Goal: Information Seeking & Learning: Check status

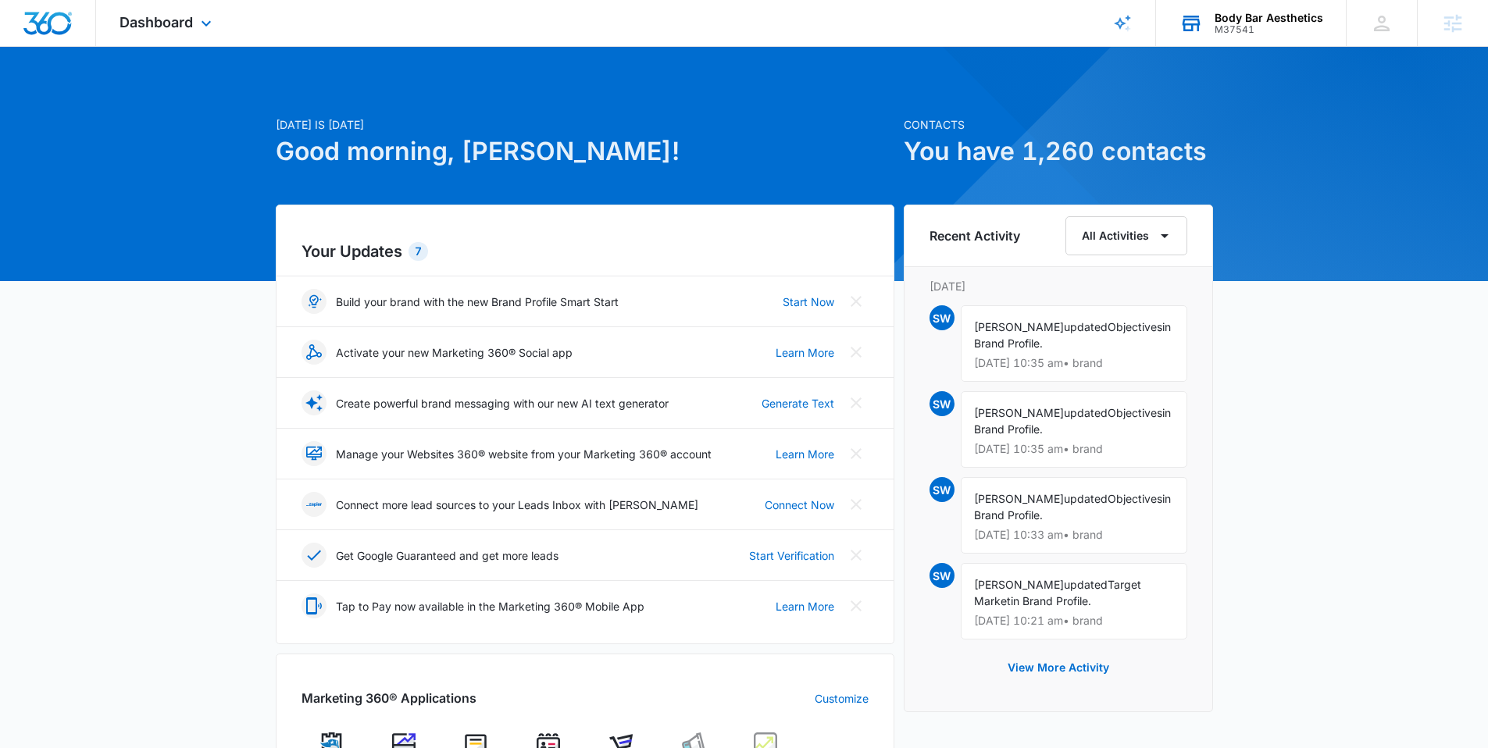
click at [1233, 42] on div "Body Bar Aesthetics M37541 Your Accounts View All" at bounding box center [1251, 23] width 190 height 46
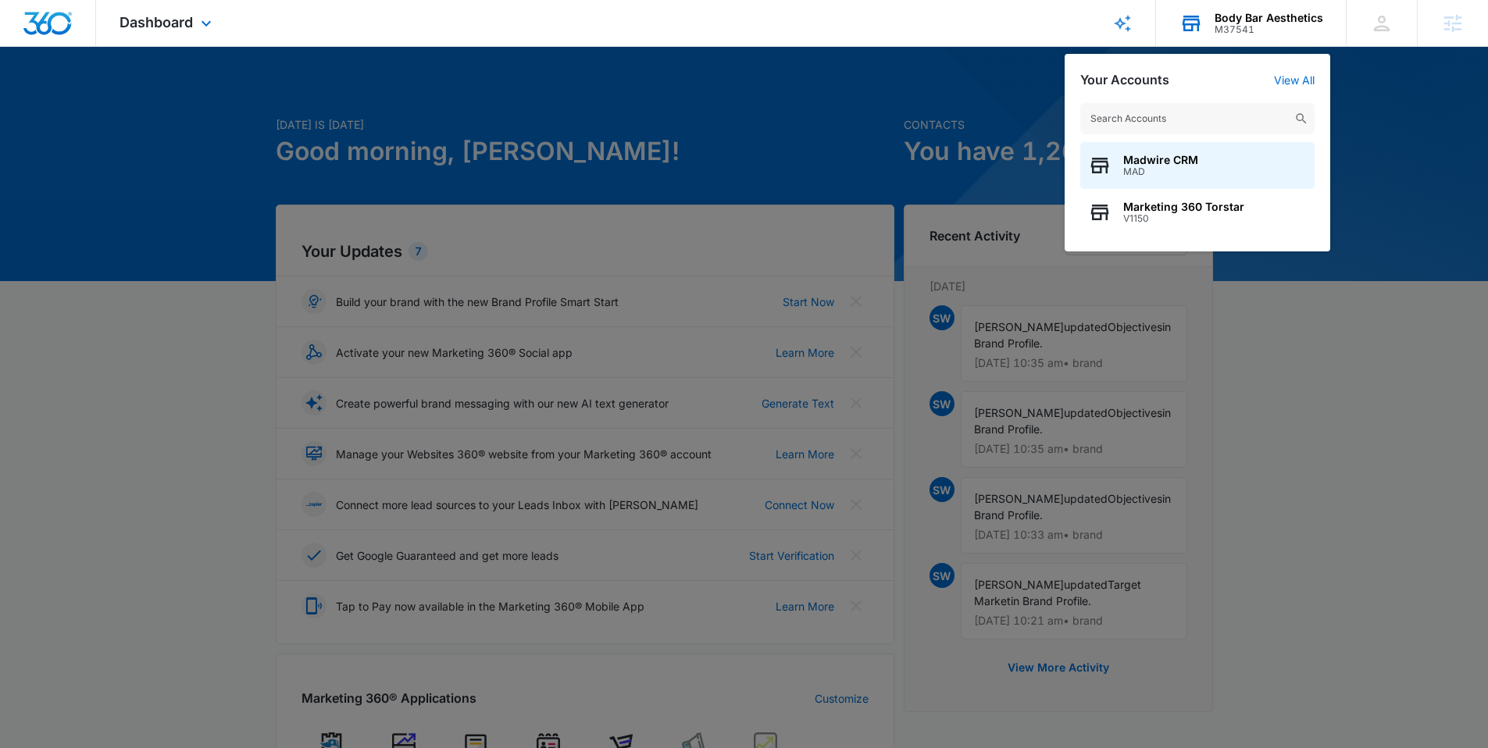
click at [1193, 126] on input "text" at bounding box center [1197, 118] width 234 height 31
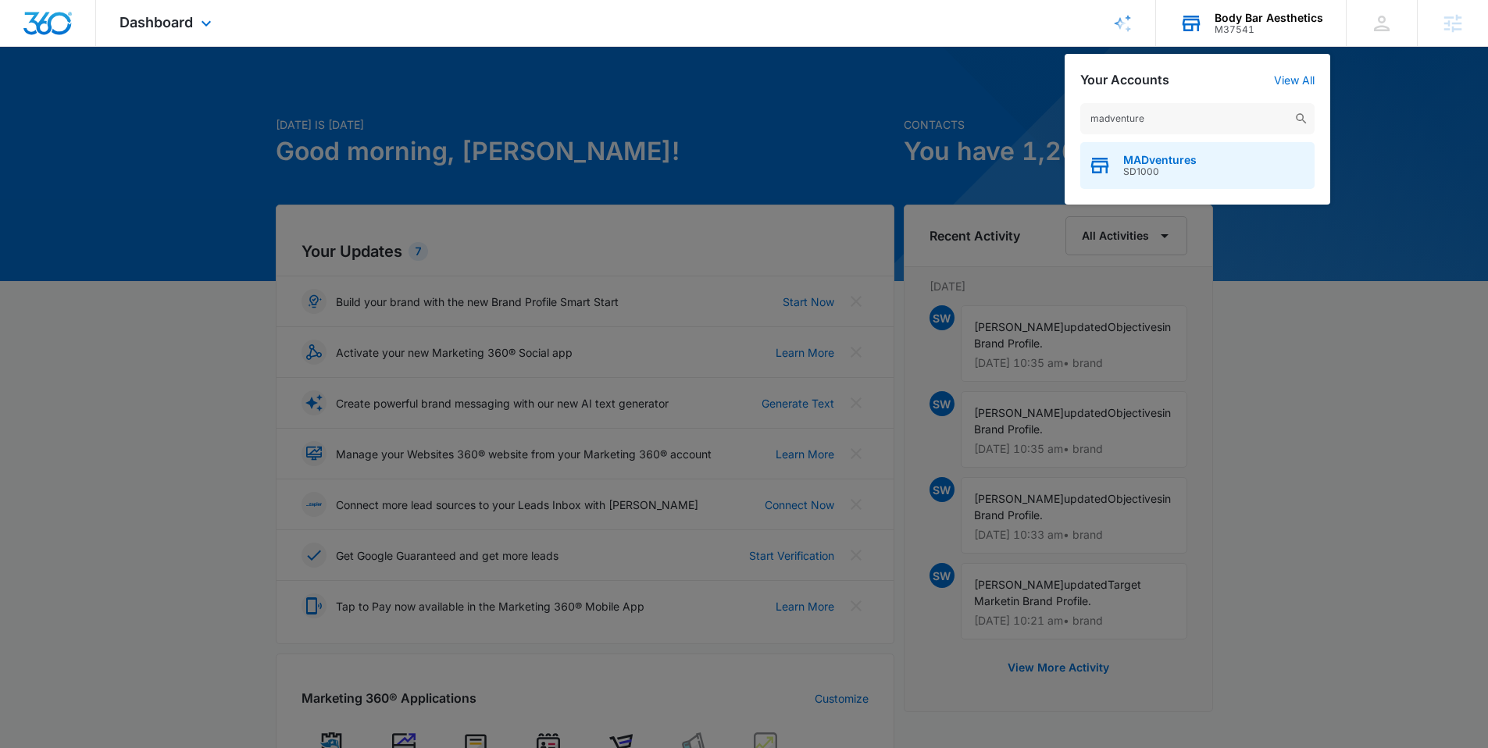
type input "madventure"
click at [1197, 170] on div "MADventures SD1000" at bounding box center [1197, 165] width 234 height 47
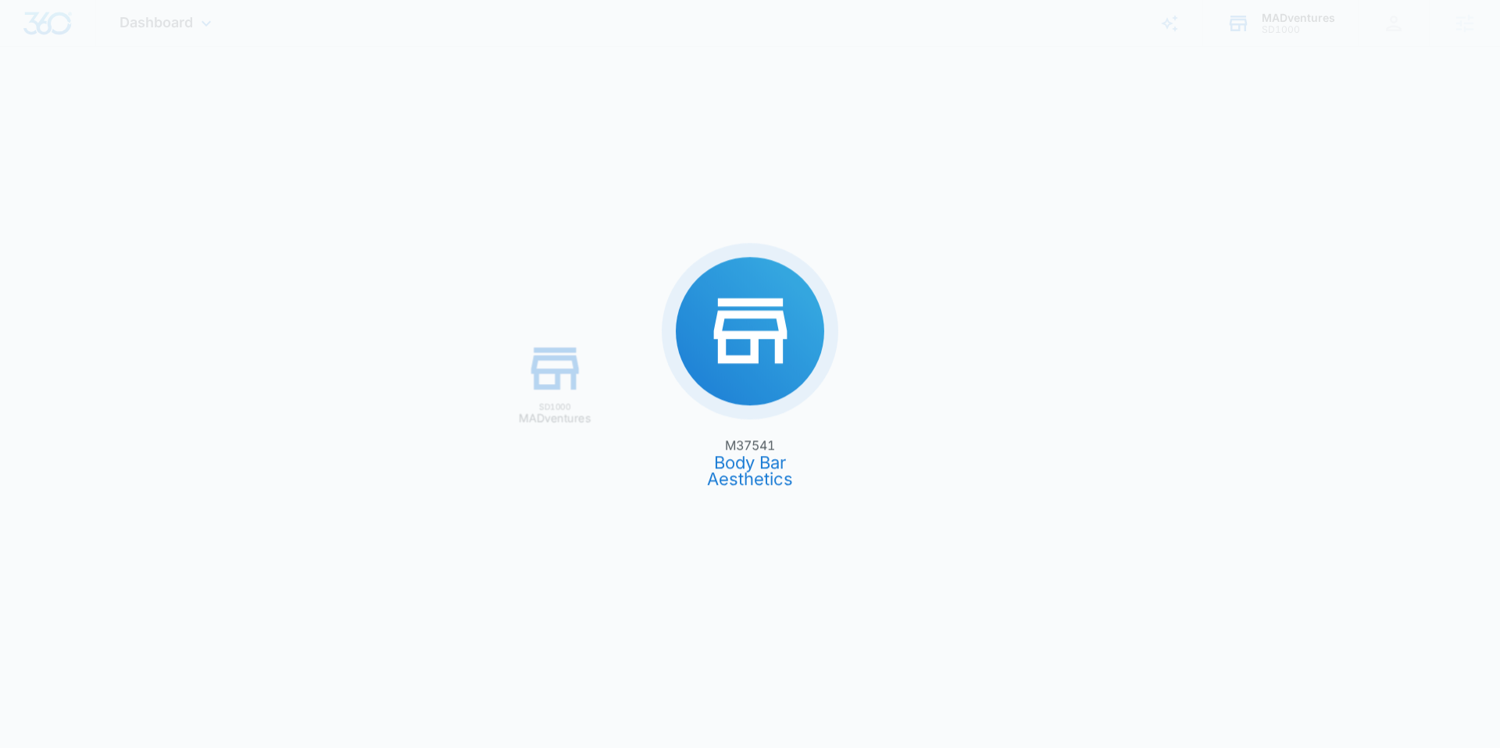
click at [1191, 159] on div "M37541 Body Bar Aesthetics SD1000 MADventures" at bounding box center [750, 374] width 1500 height 748
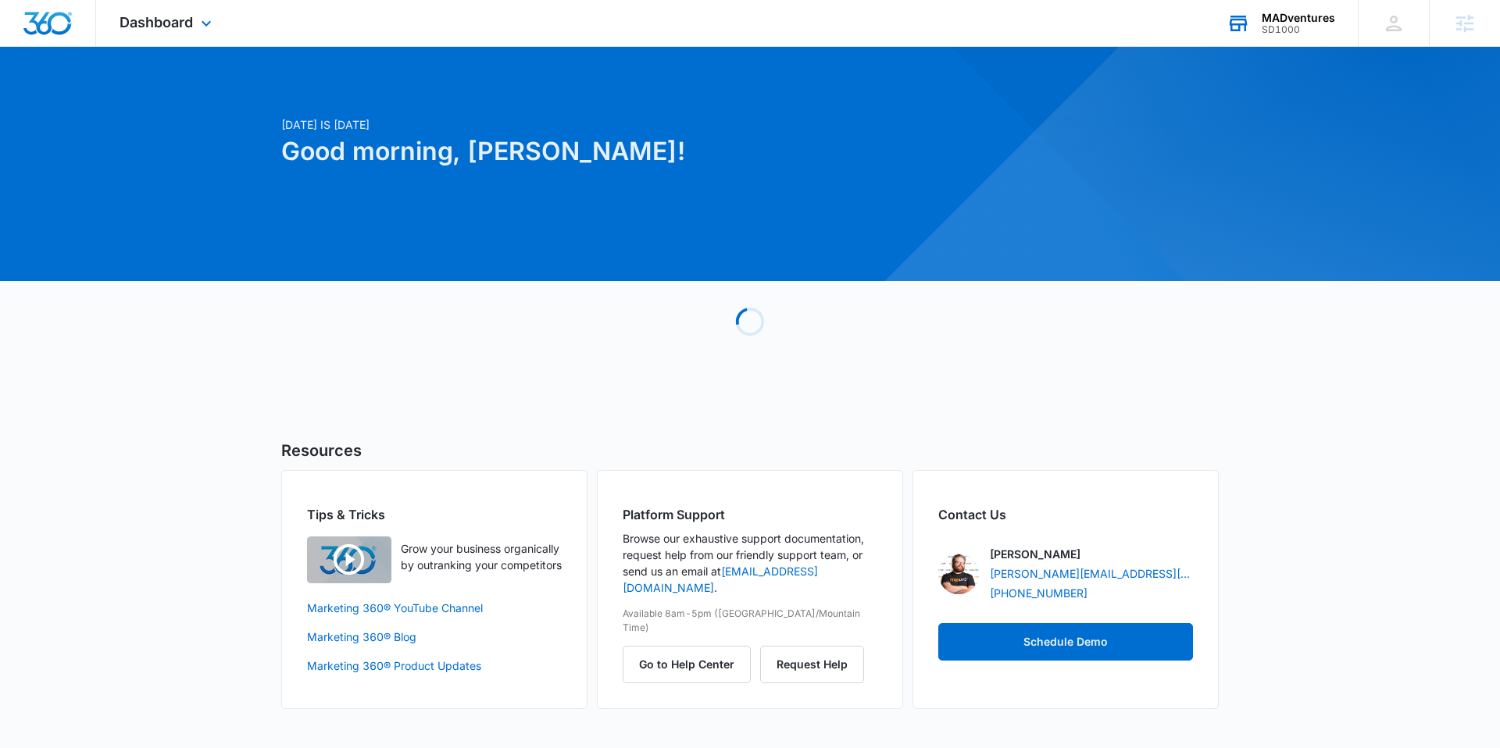
click at [1284, 28] on div "SD1000" at bounding box center [1298, 29] width 73 height 11
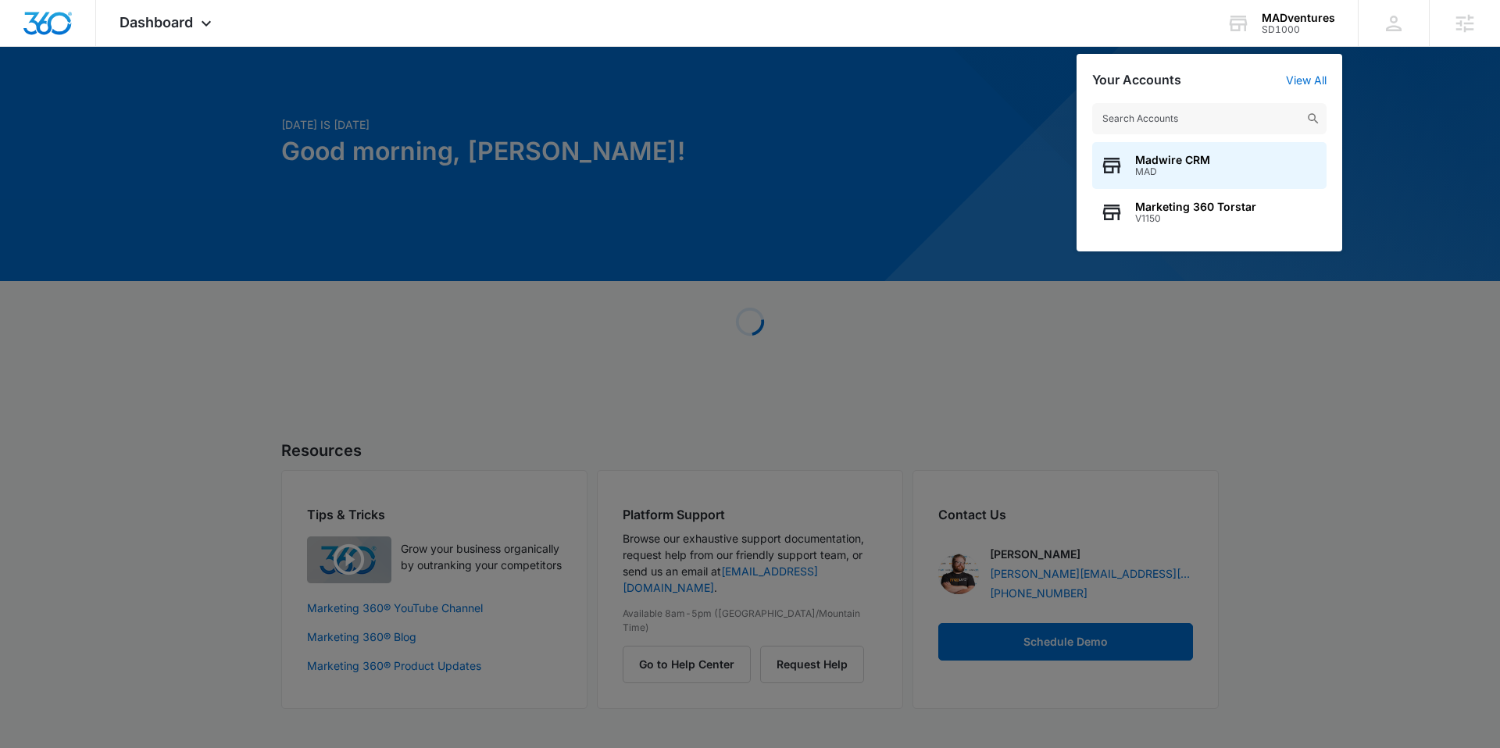
click at [911, 123] on div at bounding box center [750, 374] width 1500 height 748
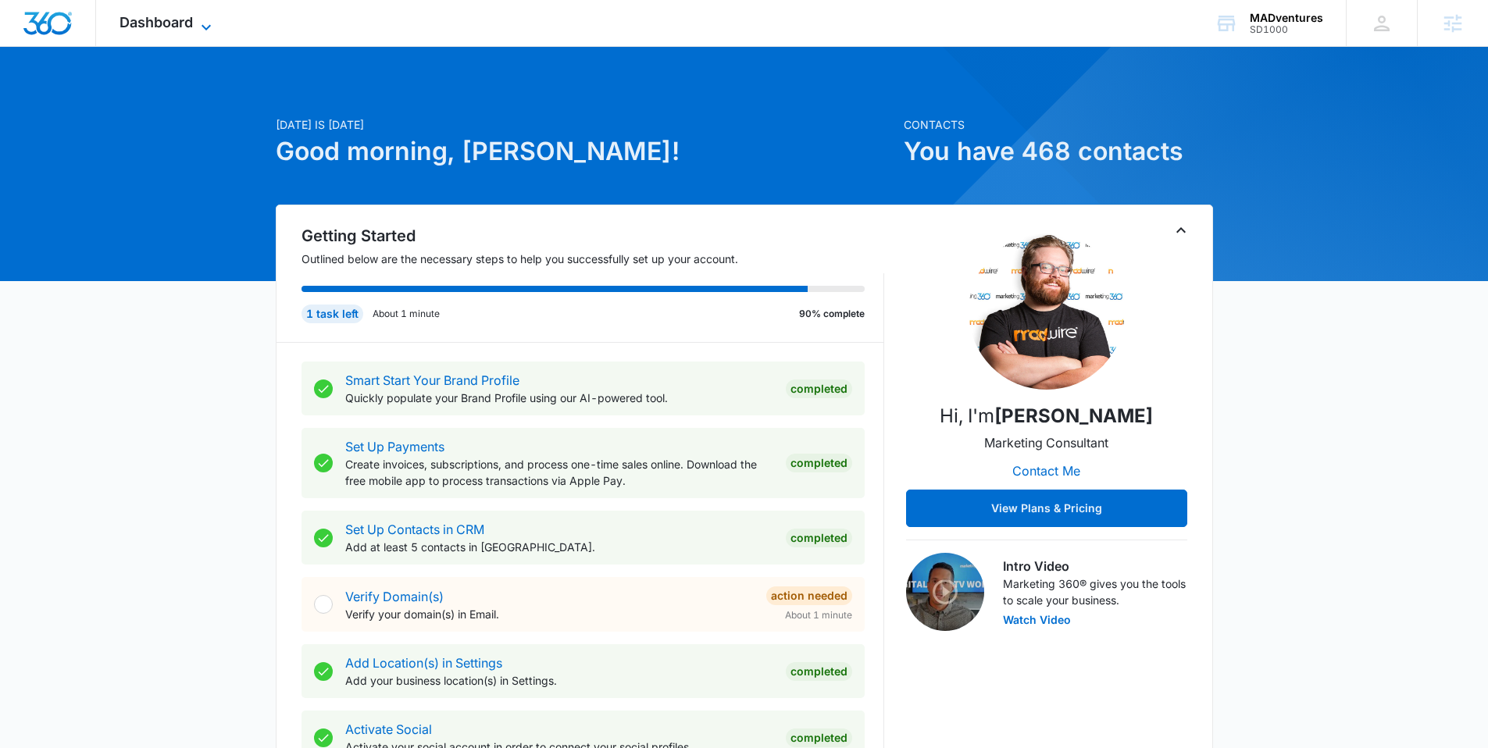
click at [153, 27] on span "Dashboard" at bounding box center [156, 22] width 73 height 16
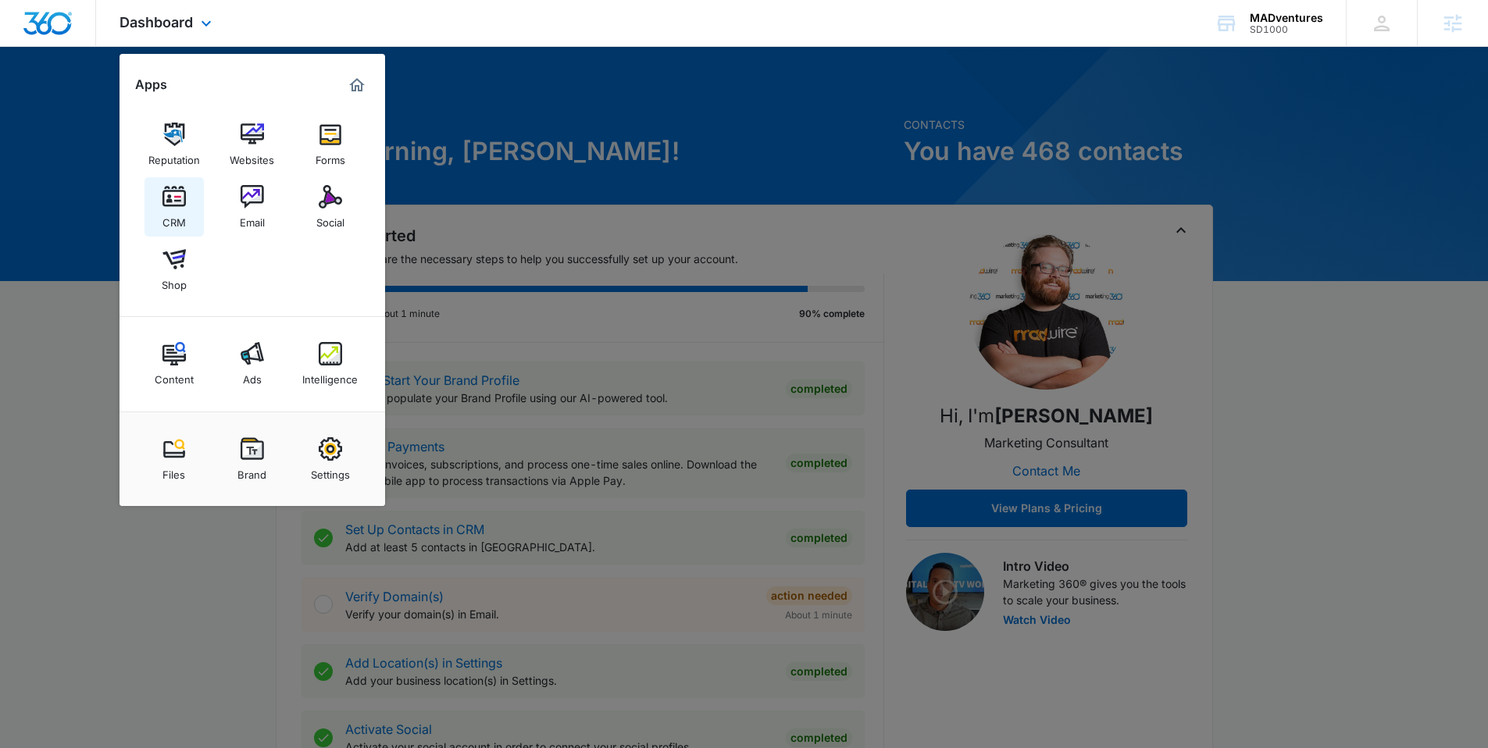
click at [170, 202] on img at bounding box center [173, 196] width 23 height 23
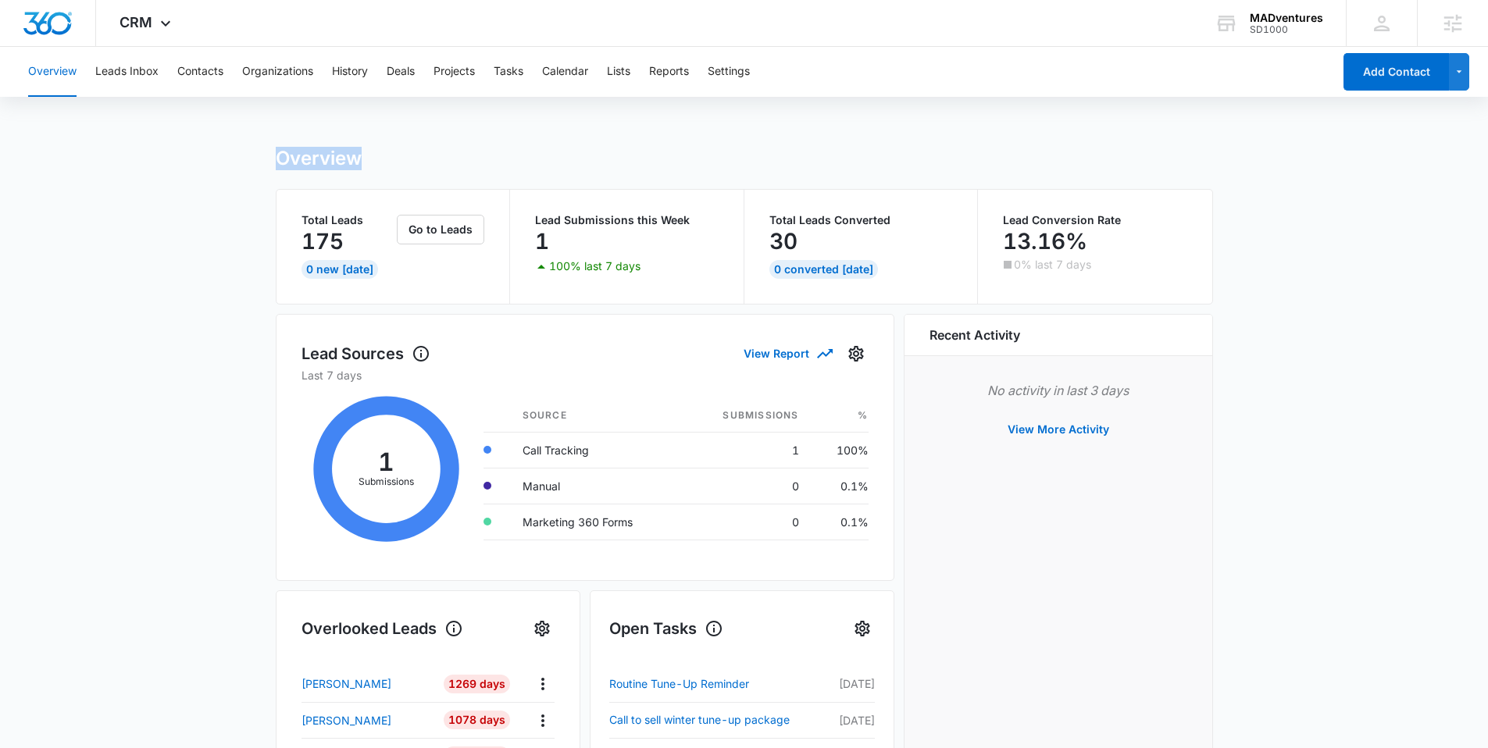
drag, startPoint x: 376, startPoint y: 162, endPoint x: 250, endPoint y: 159, distance: 125.8
click at [250, 159] on main "Overview Total Leads 175 0 New [DATE] Go to Leads Lead Submissions this Week 1 …" at bounding box center [744, 748] width 1488 height 1202
click at [334, 186] on div "Overview Total Leads 175 0 New [DATE] Go to Leads Lead Submissions this Week 1 …" at bounding box center [744, 748] width 937 height 1202
drag, startPoint x: 365, startPoint y: 219, endPoint x: 326, endPoint y: 223, distance: 39.3
click at [326, 223] on p "Total Leads" at bounding box center [348, 220] width 93 height 11
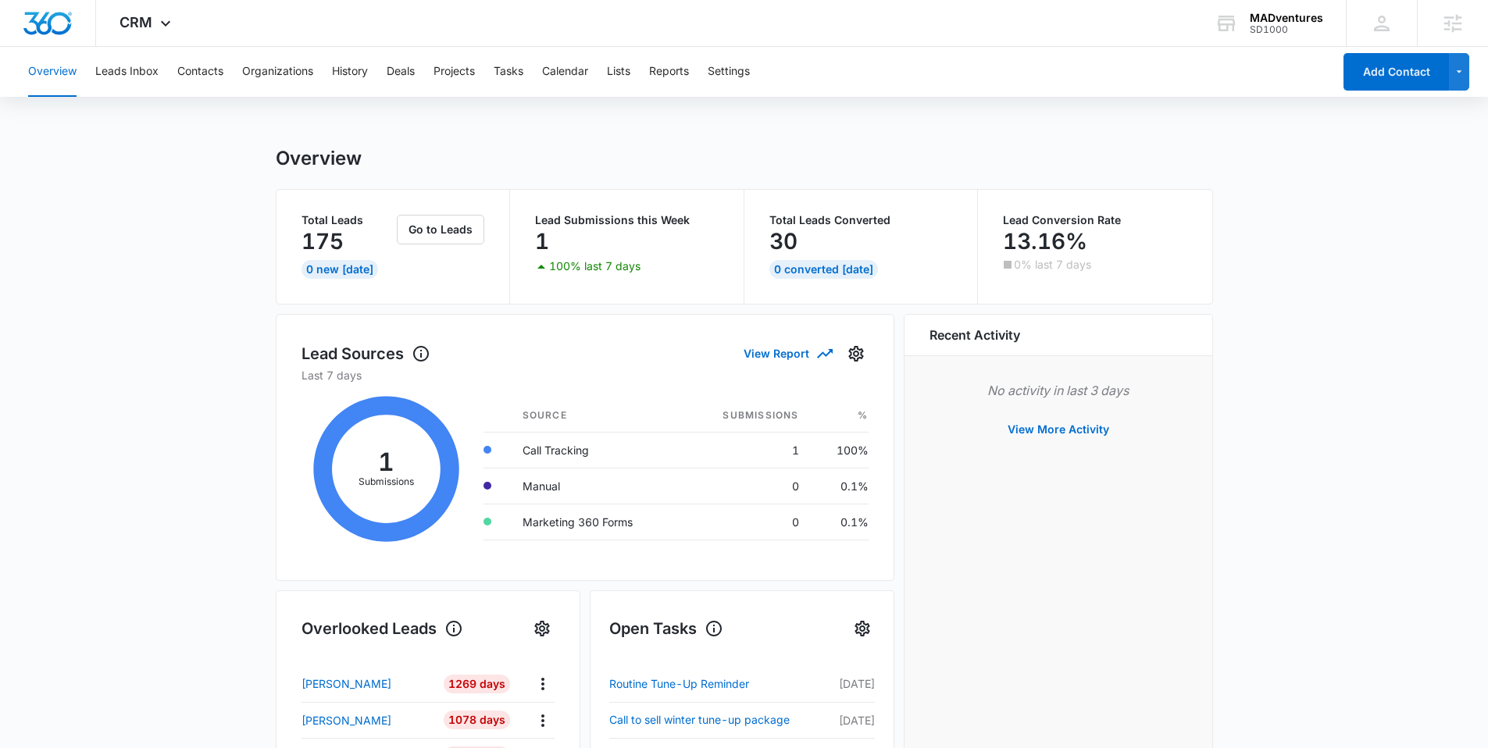
click at [358, 240] on div "175" at bounding box center [348, 241] width 93 height 31
drag, startPoint x: 357, startPoint y: 245, endPoint x: 292, endPoint y: 241, distance: 65.0
click at [287, 235] on div "Total Leads 175 0 New [DATE] Go to Leads" at bounding box center [394, 247] width 234 height 114
drag, startPoint x: 559, startPoint y: 241, endPoint x: 520, endPoint y: 241, distance: 39.1
click at [520, 241] on div "Lead Submissions this Week 1 100% last 7 days" at bounding box center [627, 247] width 234 height 114
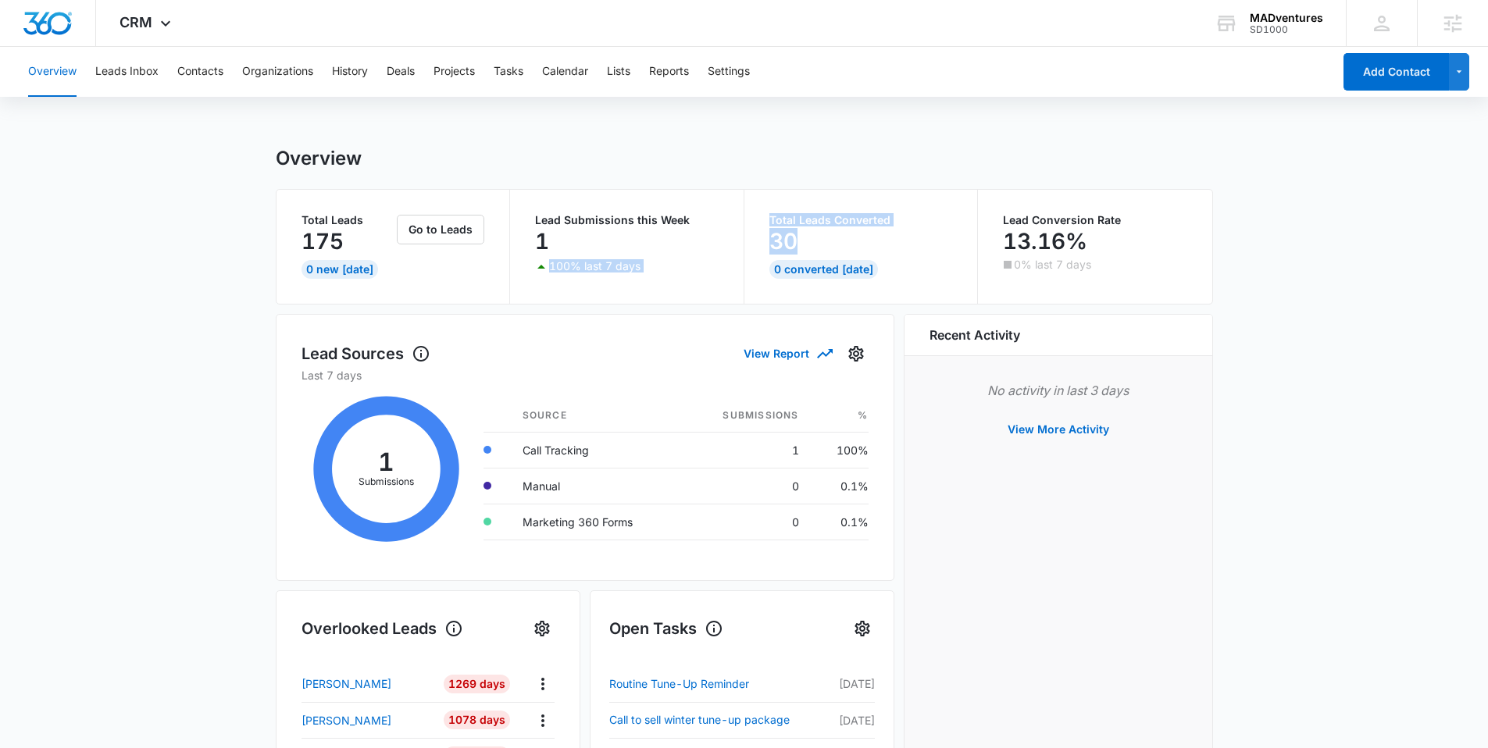
drag, startPoint x: 803, startPoint y: 241, endPoint x: 741, endPoint y: 241, distance: 61.7
click at [741, 241] on div "Total Leads 175 0 New [DATE] Go to Leads Lead Submissions this Week 1 100% last…" at bounding box center [745, 247] width 936 height 114
drag, startPoint x: 867, startPoint y: 239, endPoint x: 799, endPoint y: 237, distance: 68.0
click at [865, 239] on div "30" at bounding box center [861, 241] width 184 height 31
drag, startPoint x: 799, startPoint y: 237, endPoint x: 762, endPoint y: 235, distance: 36.8
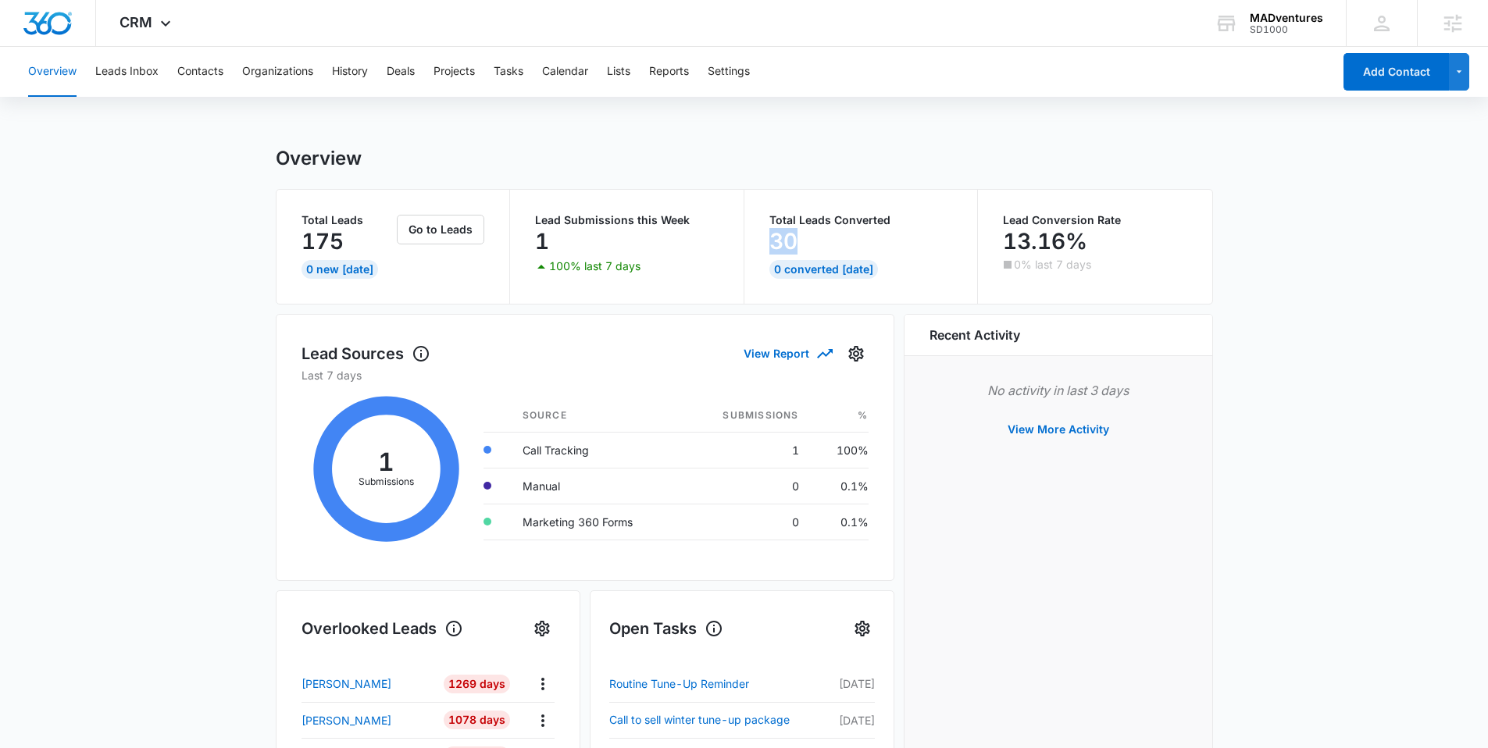
click at [762, 235] on div "Total Leads Converted 30 0 Converted [DATE]" at bounding box center [861, 247] width 234 height 114
drag, startPoint x: 1103, startPoint y: 241, endPoint x: 981, endPoint y: 243, distance: 121.9
click at [981, 243] on div "Lead Conversion Rate 13.16% 0% last 7 days" at bounding box center [1095, 247] width 234 height 114
click at [1065, 173] on div "Overview Total Leads 175 0 New [DATE] Go to Leads Lead Submissions this Week 1 …" at bounding box center [744, 748] width 937 height 1202
click at [141, 80] on button "Leads Inbox" at bounding box center [126, 72] width 63 height 50
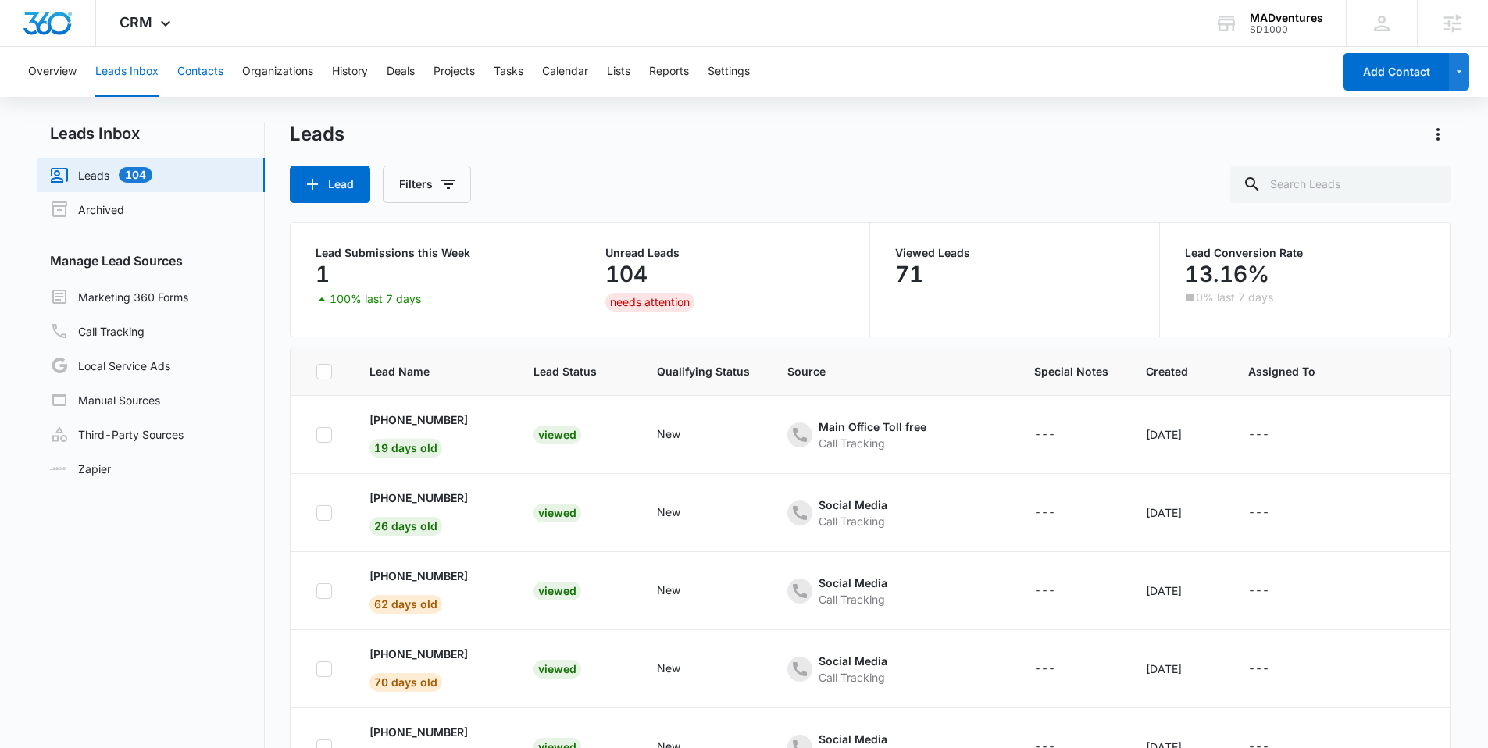
click at [212, 77] on button "Contacts" at bounding box center [200, 72] width 46 height 50
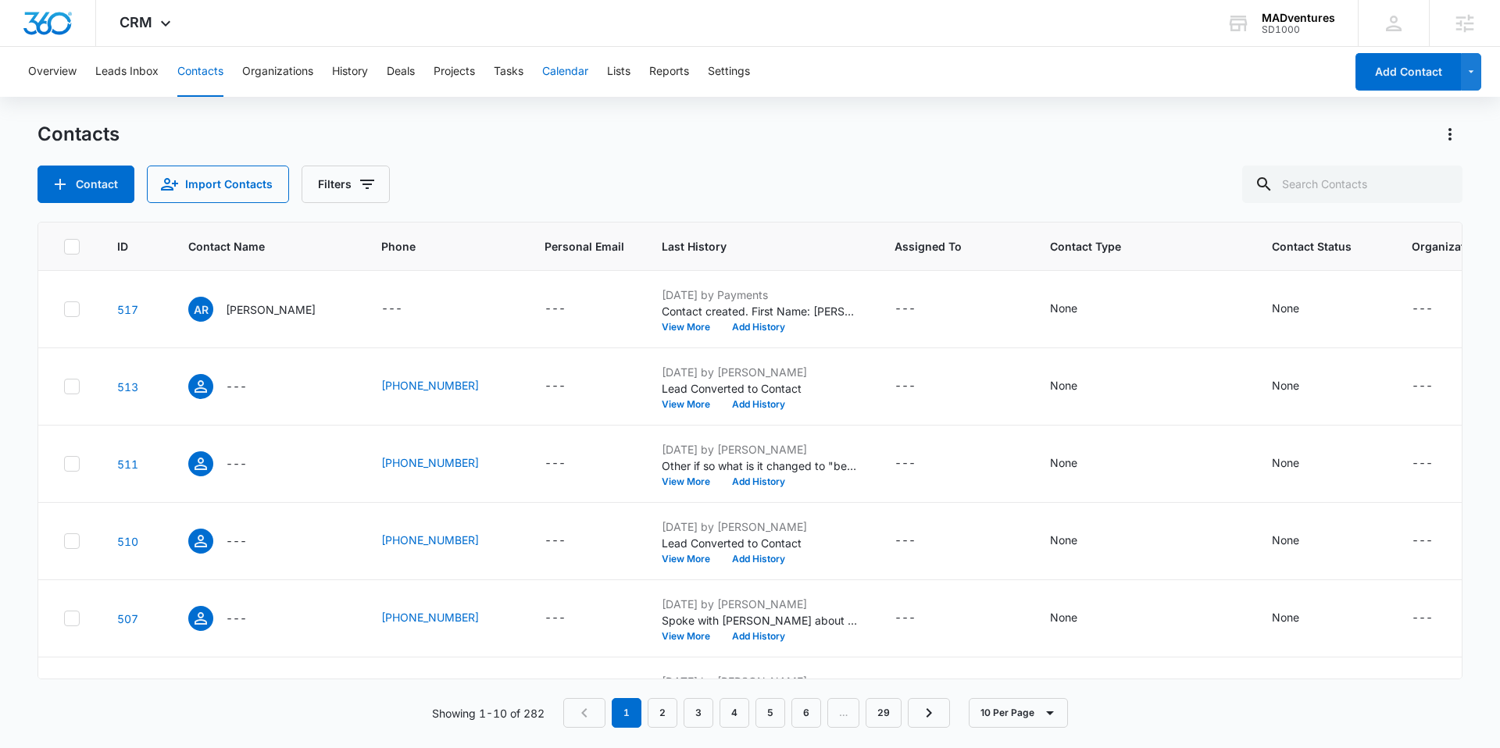
click at [577, 78] on button "Calendar" at bounding box center [565, 72] width 46 height 50
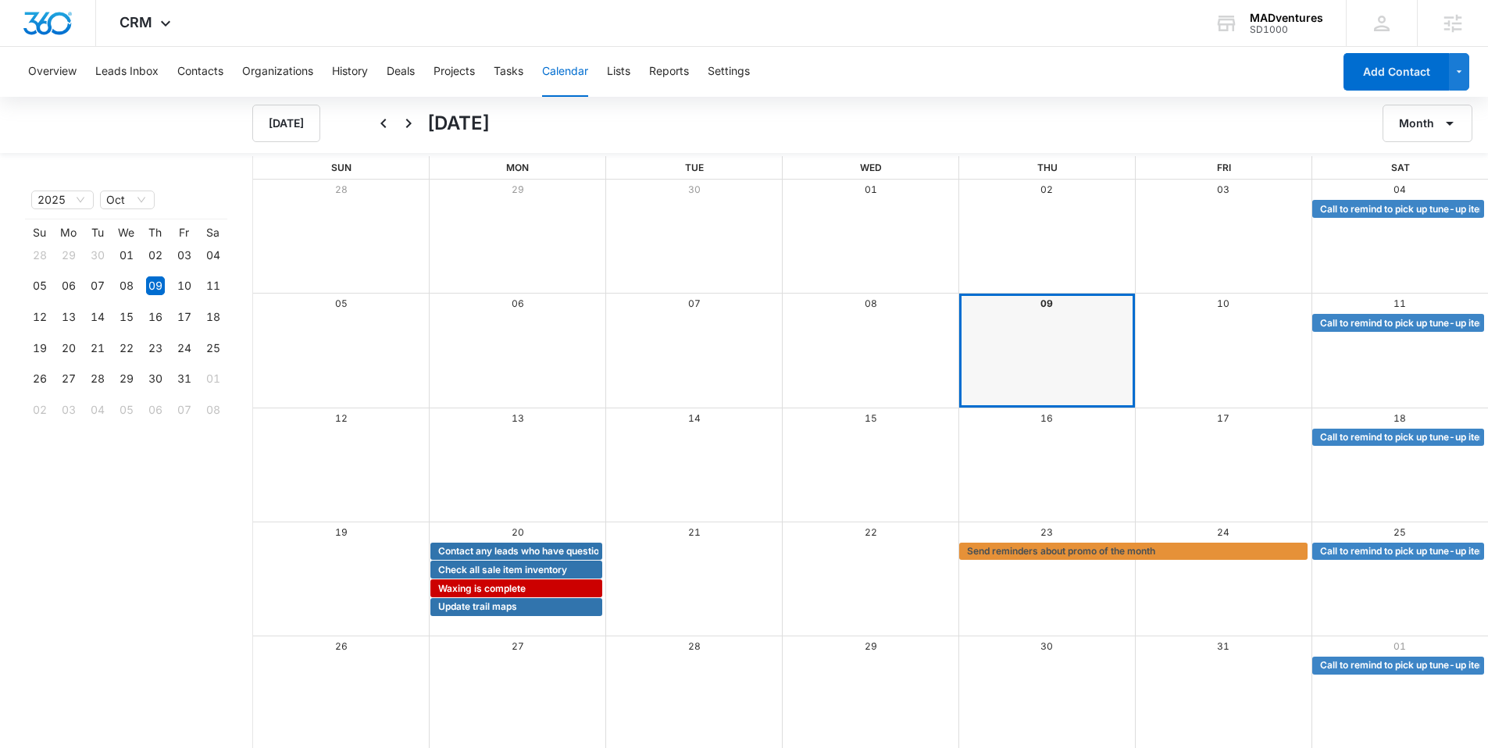
scroll to position [2, 0]
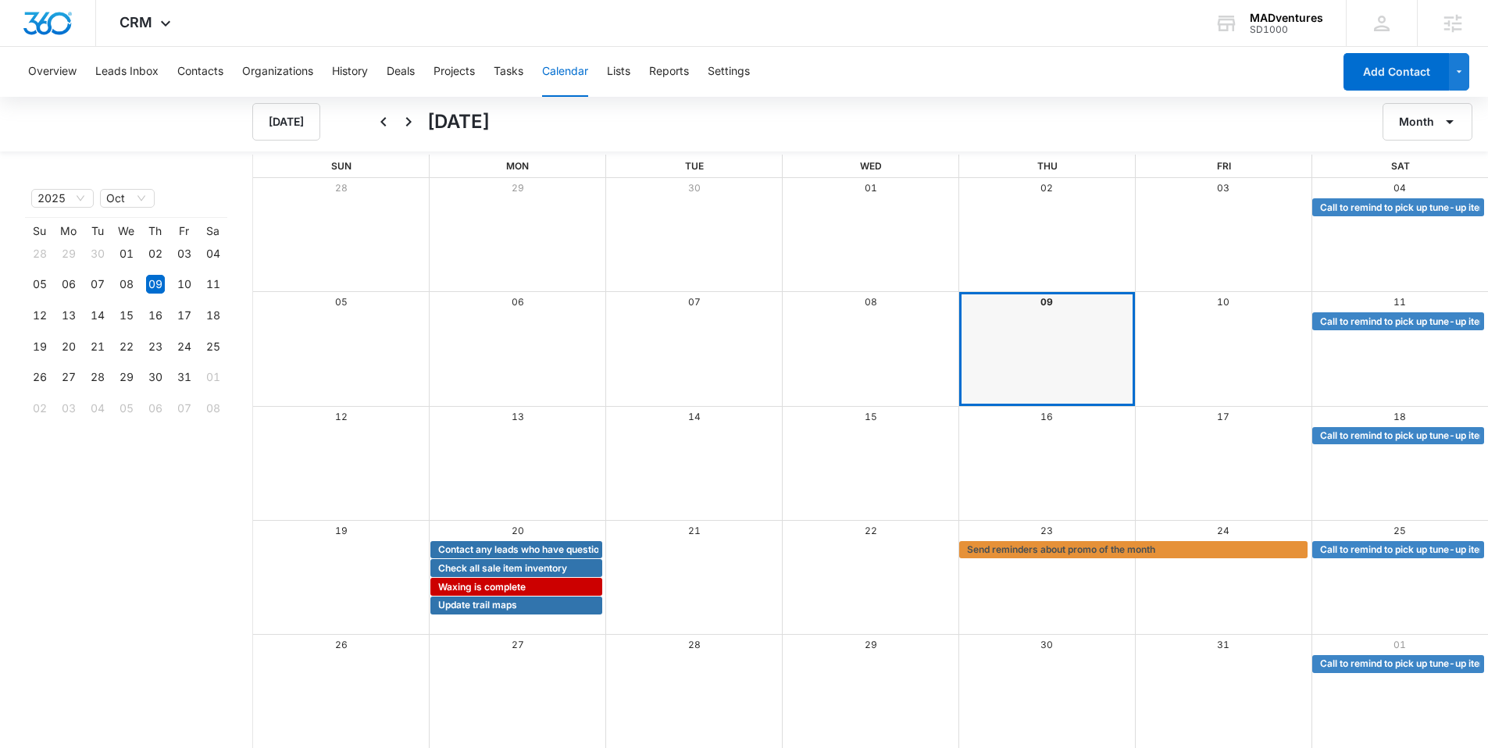
click at [1202, 330] on div "Month View" at bounding box center [782, 321] width 1058 height 19
click at [1263, 430] on div "Month View" at bounding box center [782, 436] width 1058 height 19
click at [678, 73] on button "Reports" at bounding box center [669, 72] width 40 height 50
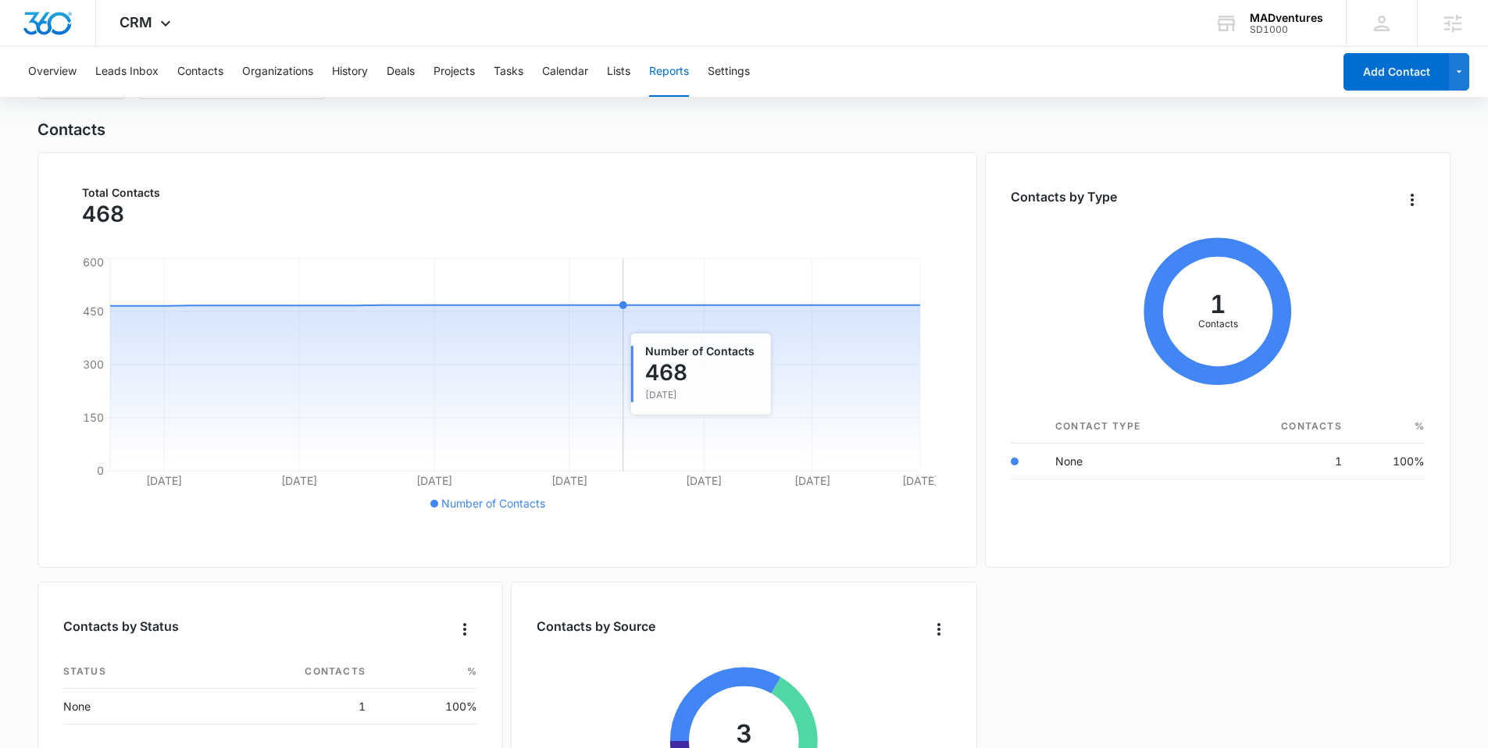
scroll to position [105, 0]
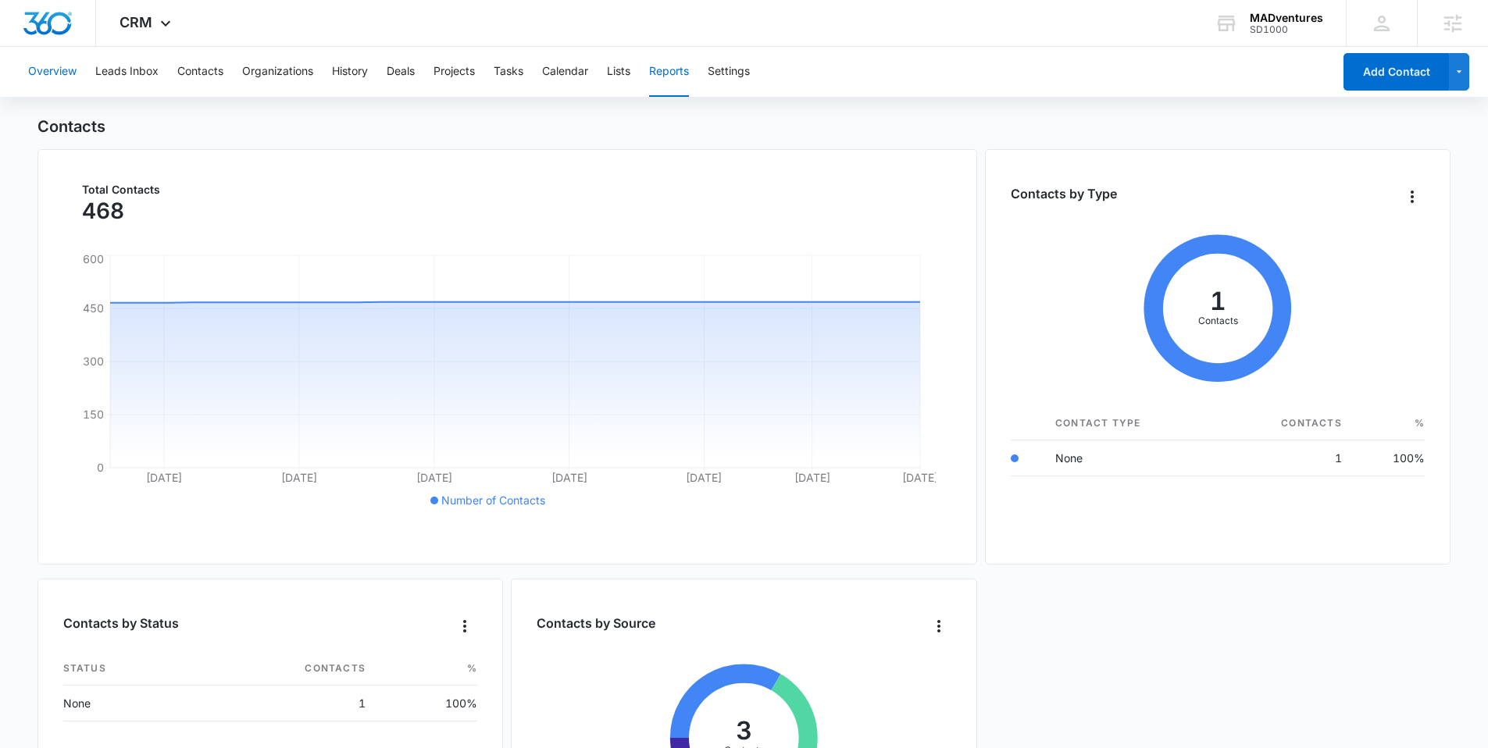
click at [58, 71] on button "Overview" at bounding box center [52, 72] width 48 height 50
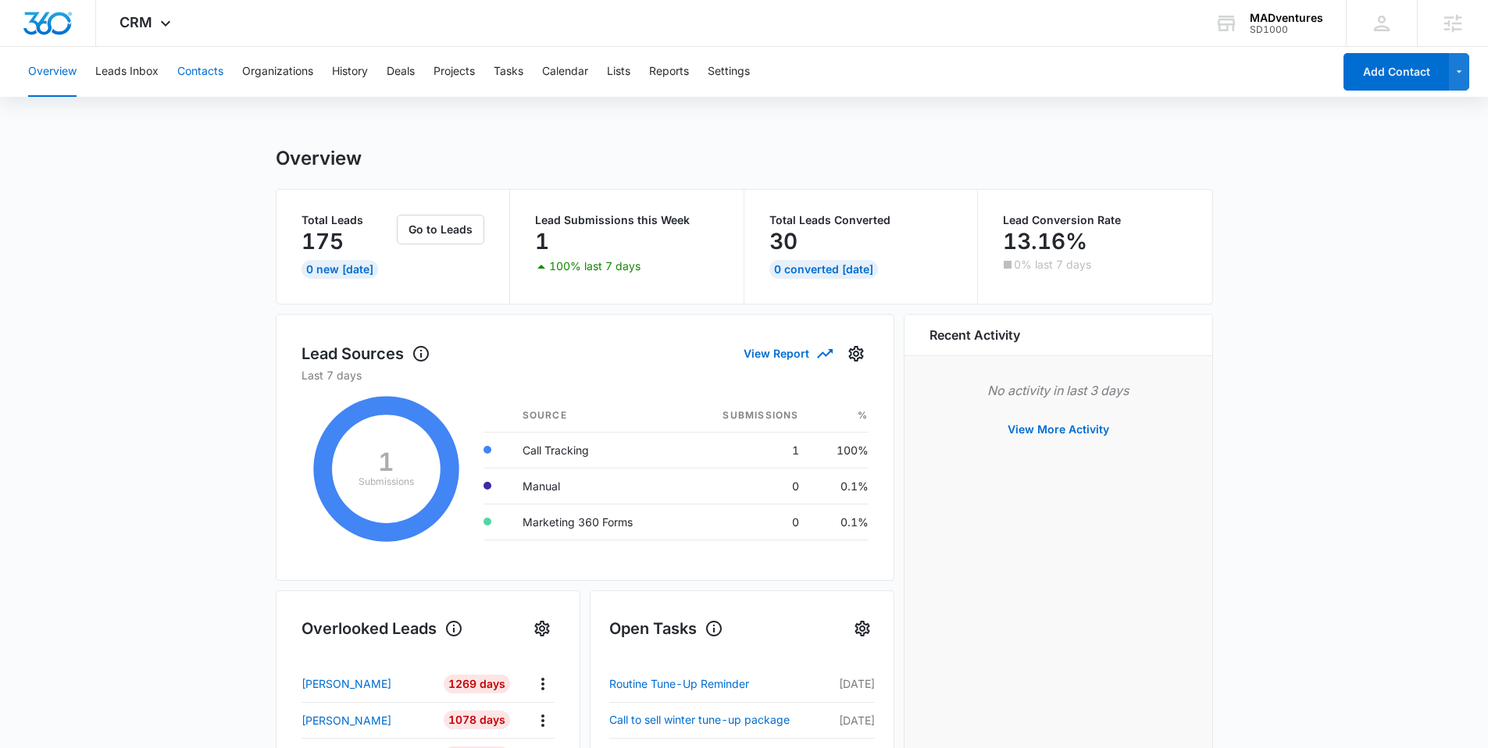
click at [200, 66] on button "Contacts" at bounding box center [200, 72] width 46 height 50
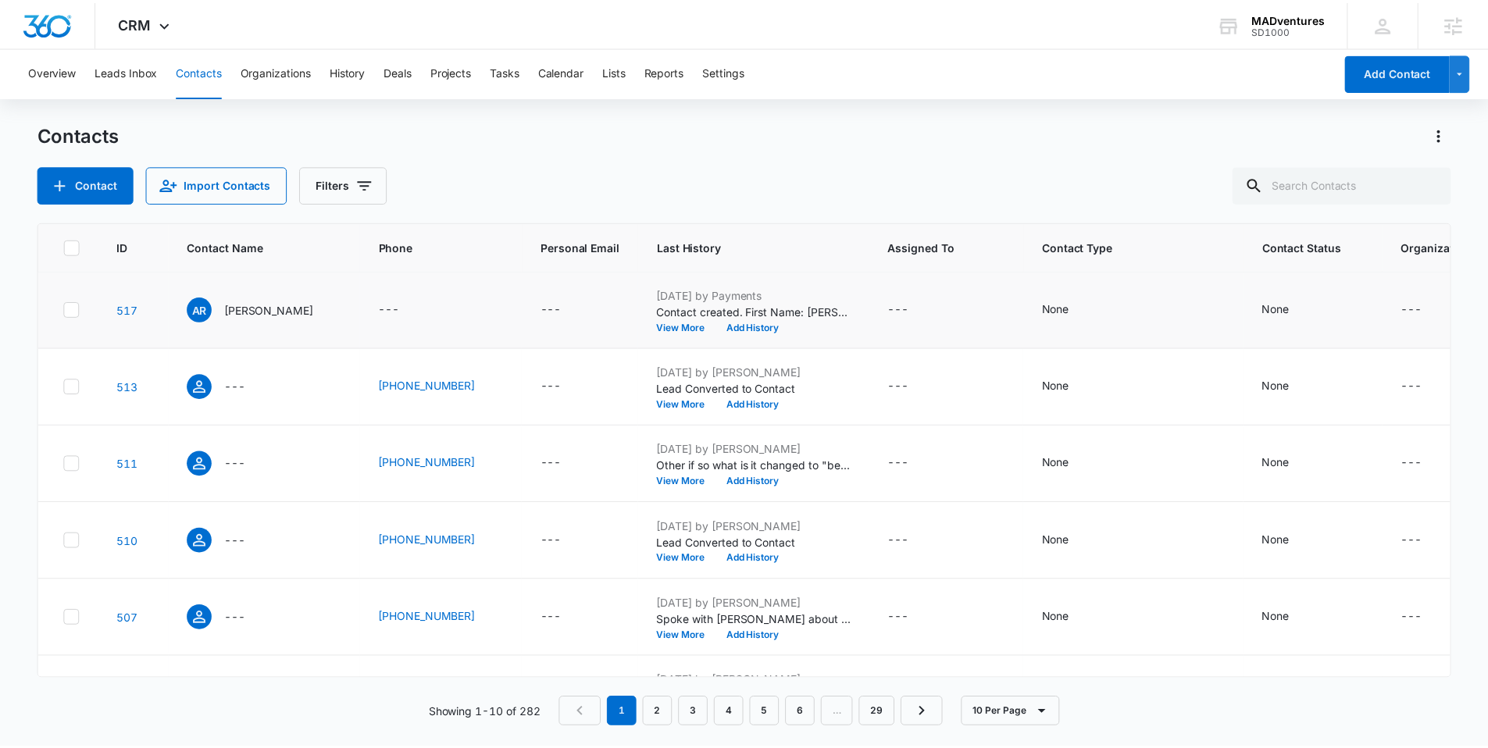
scroll to position [30, 0]
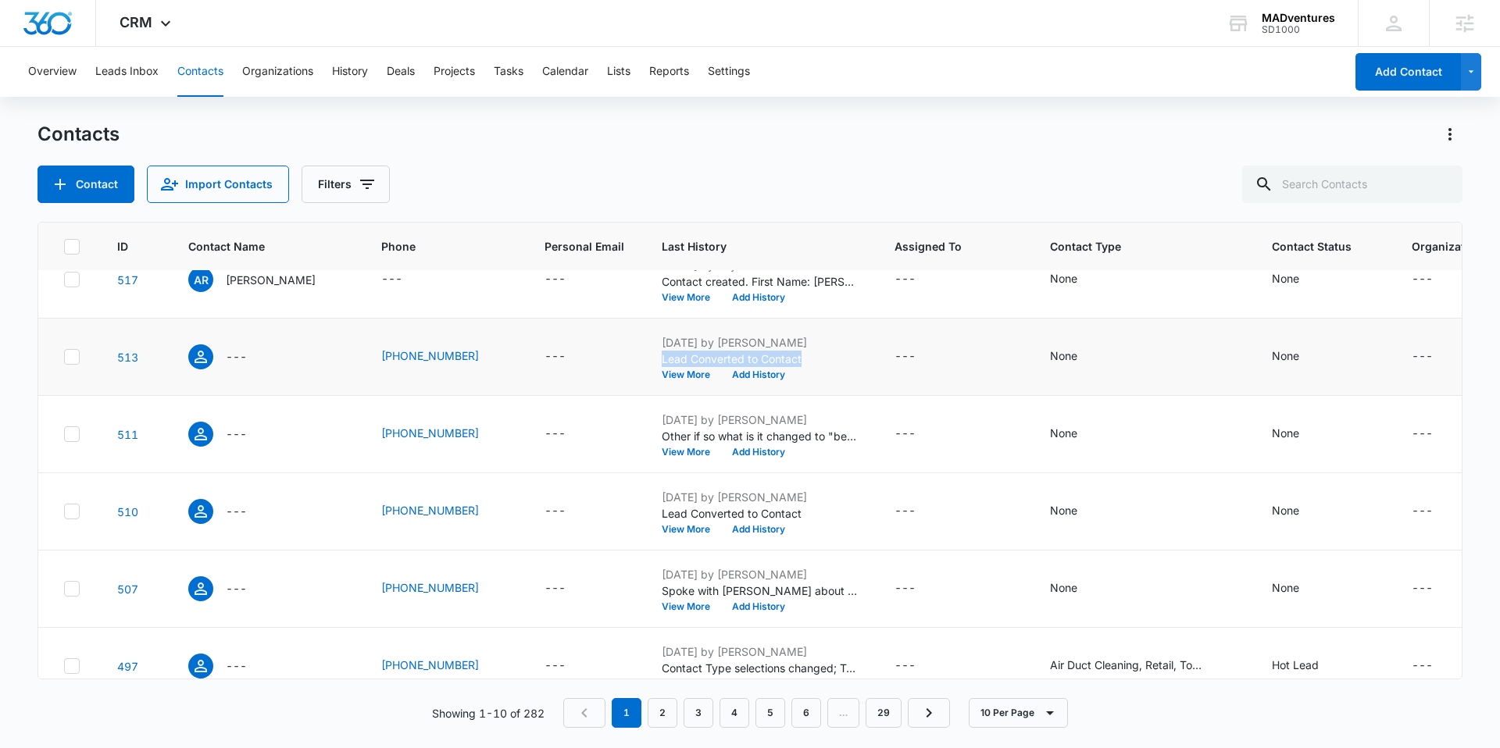
drag, startPoint x: 755, startPoint y: 359, endPoint x: 643, endPoint y: 355, distance: 111.8
click at [643, 355] on td "[DATE] by [PERSON_NAME] Lead Converted to Contact View More Add History" at bounding box center [759, 357] width 233 height 77
drag, startPoint x: 826, startPoint y: 439, endPoint x: 626, endPoint y: 444, distance: 199.2
click at [643, 444] on td "[DATE] by [PERSON_NAME] Other if so what is it changed to "berwprw" View More A…" at bounding box center [759, 434] width 233 height 77
drag, startPoint x: 790, startPoint y: 516, endPoint x: 619, endPoint y: 512, distance: 170.3
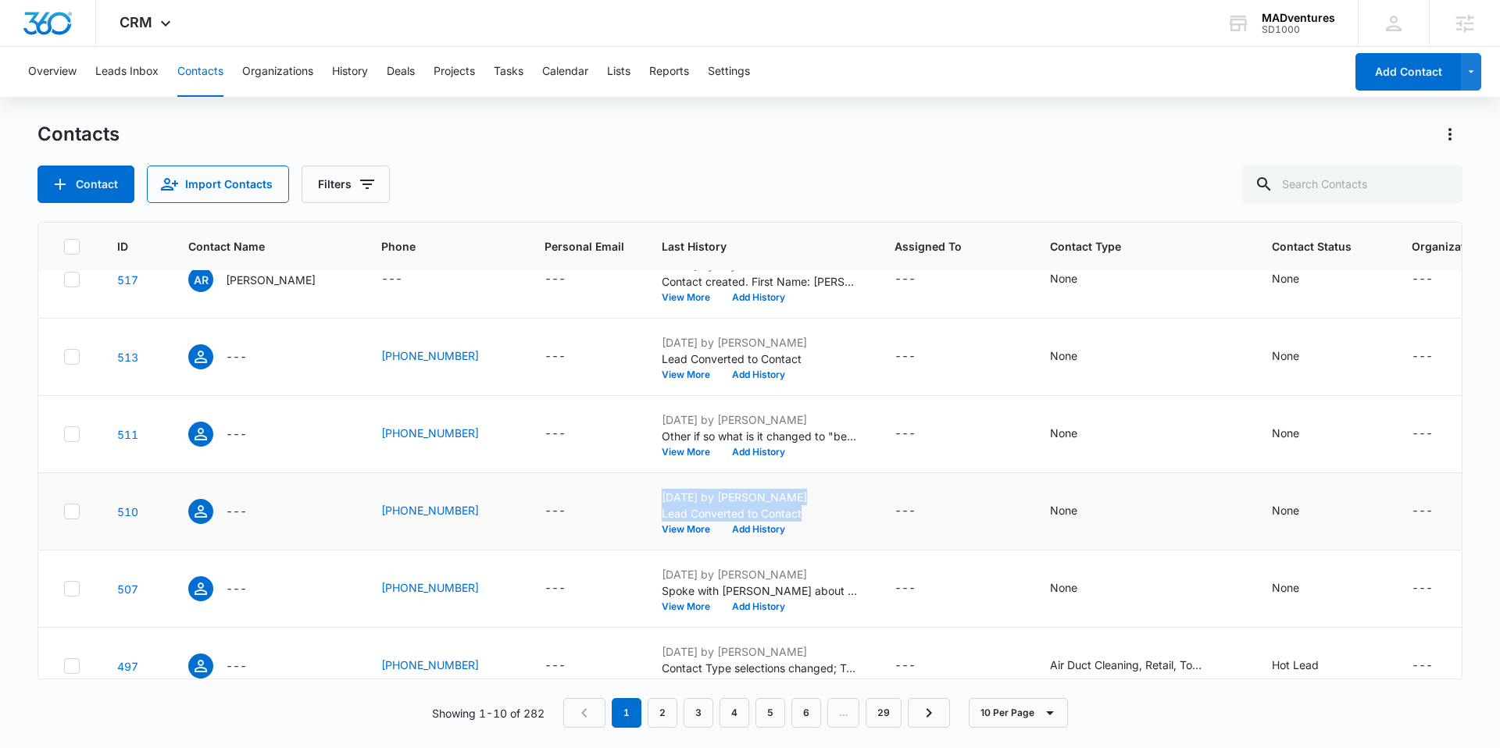
click at [619, 512] on tr "510 --- [PHONE_NUMBER] --- [DATE] by [PERSON_NAME] Lead Converted to Contact Vi…" at bounding box center [789, 511] width 1503 height 77
click at [617, 439] on td "---" at bounding box center [584, 434] width 117 height 77
click at [170, 20] on icon at bounding box center [165, 27] width 19 height 19
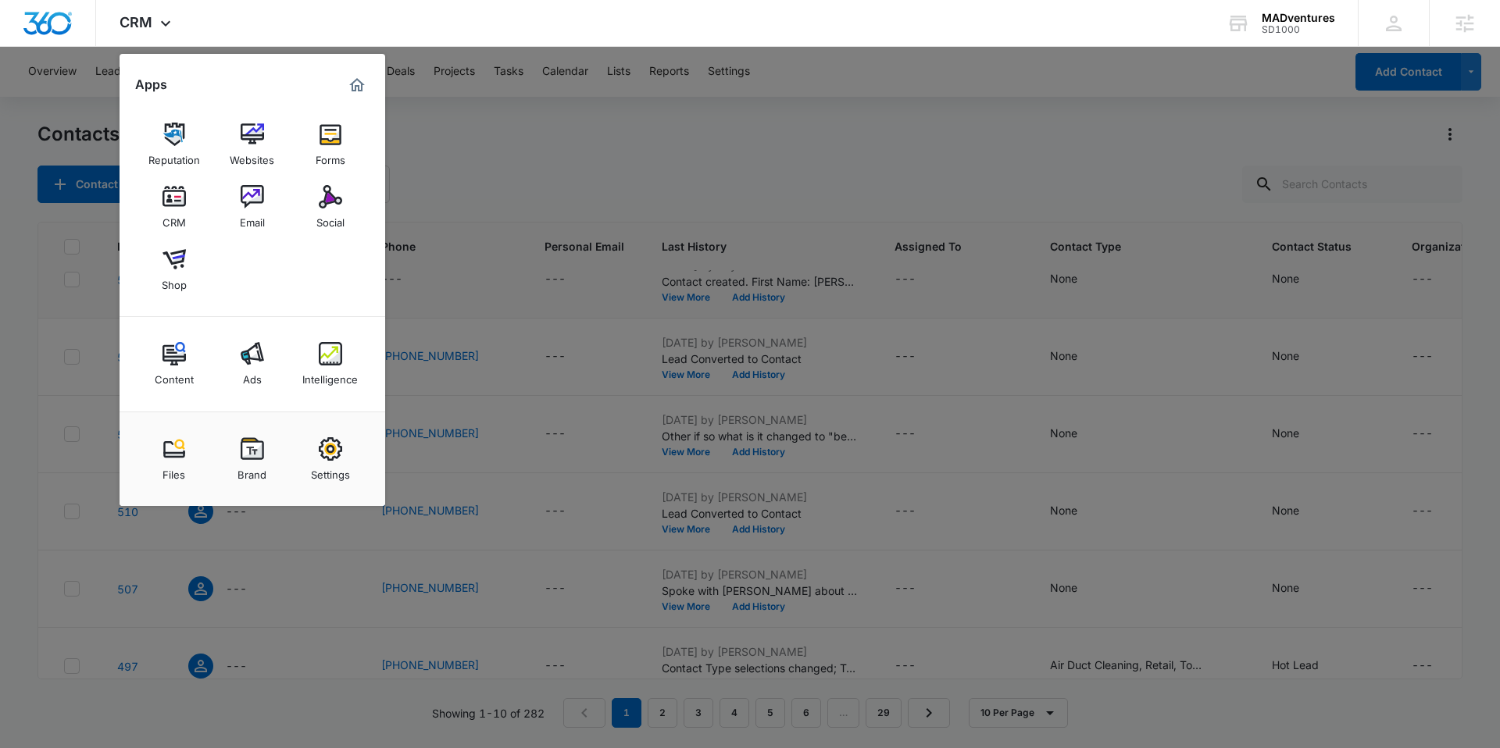
click at [330, 345] on img at bounding box center [330, 353] width 23 height 23
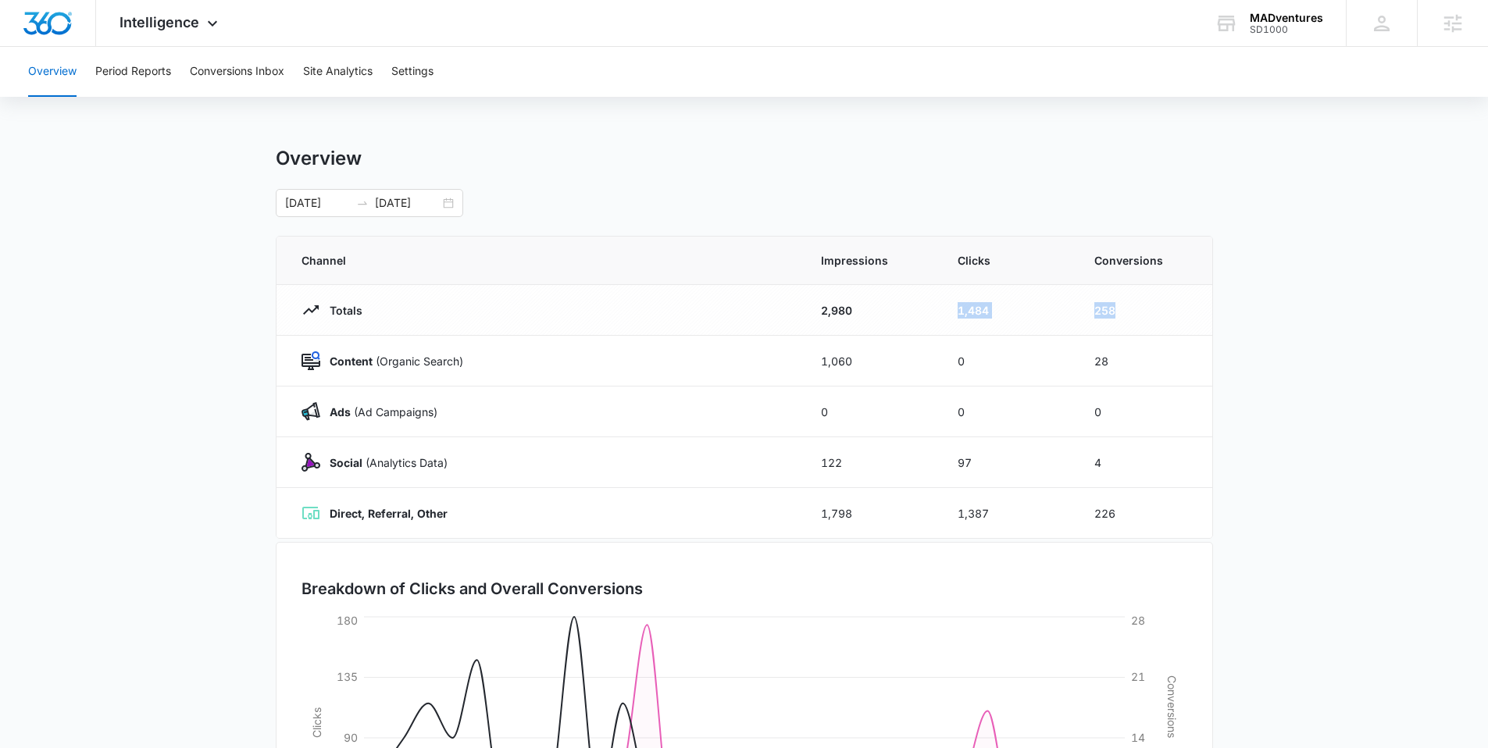
drag, startPoint x: 1155, startPoint y: 317, endPoint x: 949, endPoint y: 313, distance: 206.3
click at [949, 313] on tr "Totals 2,980 1,484 258" at bounding box center [745, 310] width 936 height 51
click at [1001, 319] on td "1,484" at bounding box center [1007, 310] width 137 height 51
click at [1061, 296] on tr "Totals 2,980 1,484 258" at bounding box center [745, 310] width 936 height 51
click at [1134, 366] on td "28" at bounding box center [1144, 361] width 137 height 51
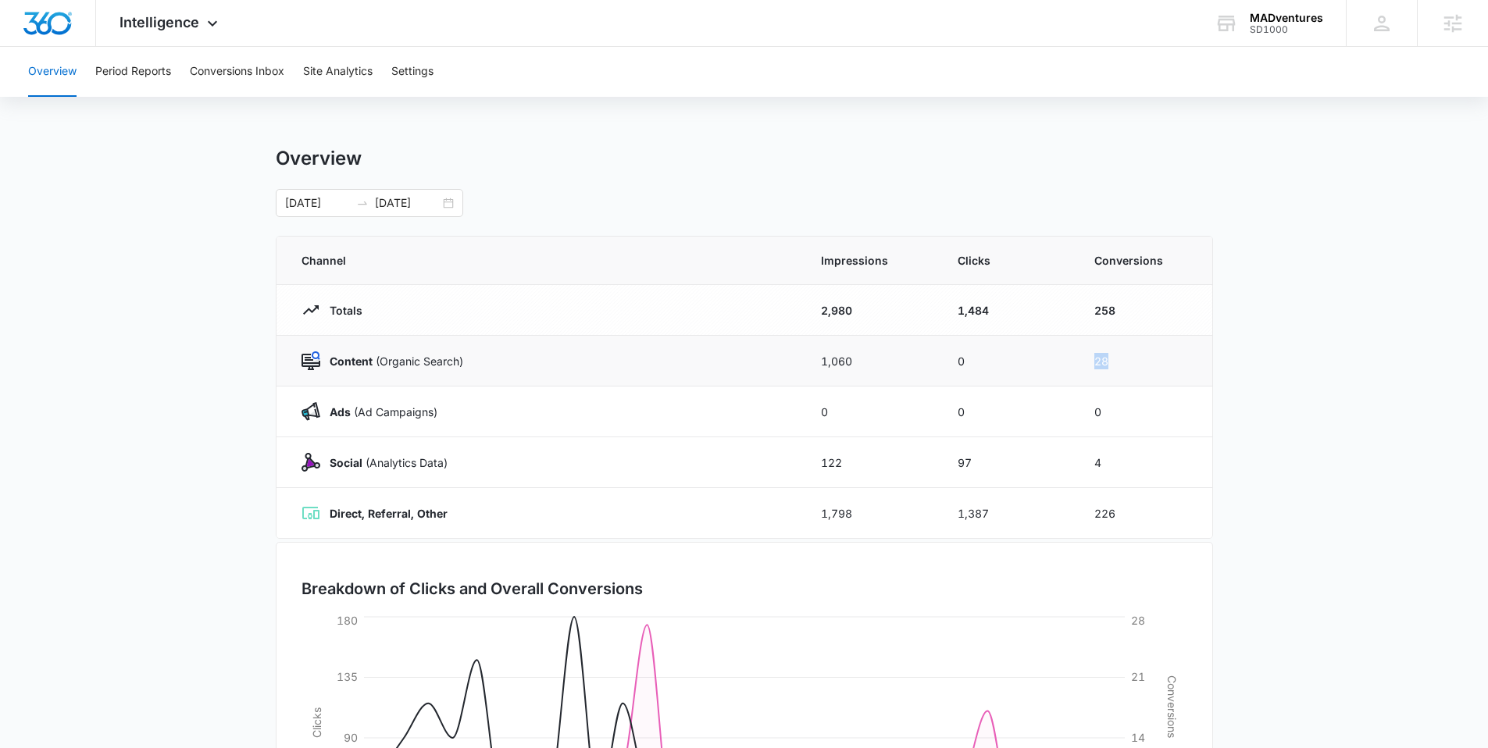
drag, startPoint x: 1133, startPoint y: 372, endPoint x: 1090, endPoint y: 362, distance: 43.4
click at [1093, 362] on td "28" at bounding box center [1144, 361] width 137 height 51
drag, startPoint x: 1108, startPoint y: 416, endPoint x: 1090, endPoint y: 412, distance: 18.4
click at [1090, 412] on td "0" at bounding box center [1144, 412] width 137 height 51
drag, startPoint x: 1115, startPoint y: 466, endPoint x: 1076, endPoint y: 465, distance: 39.1
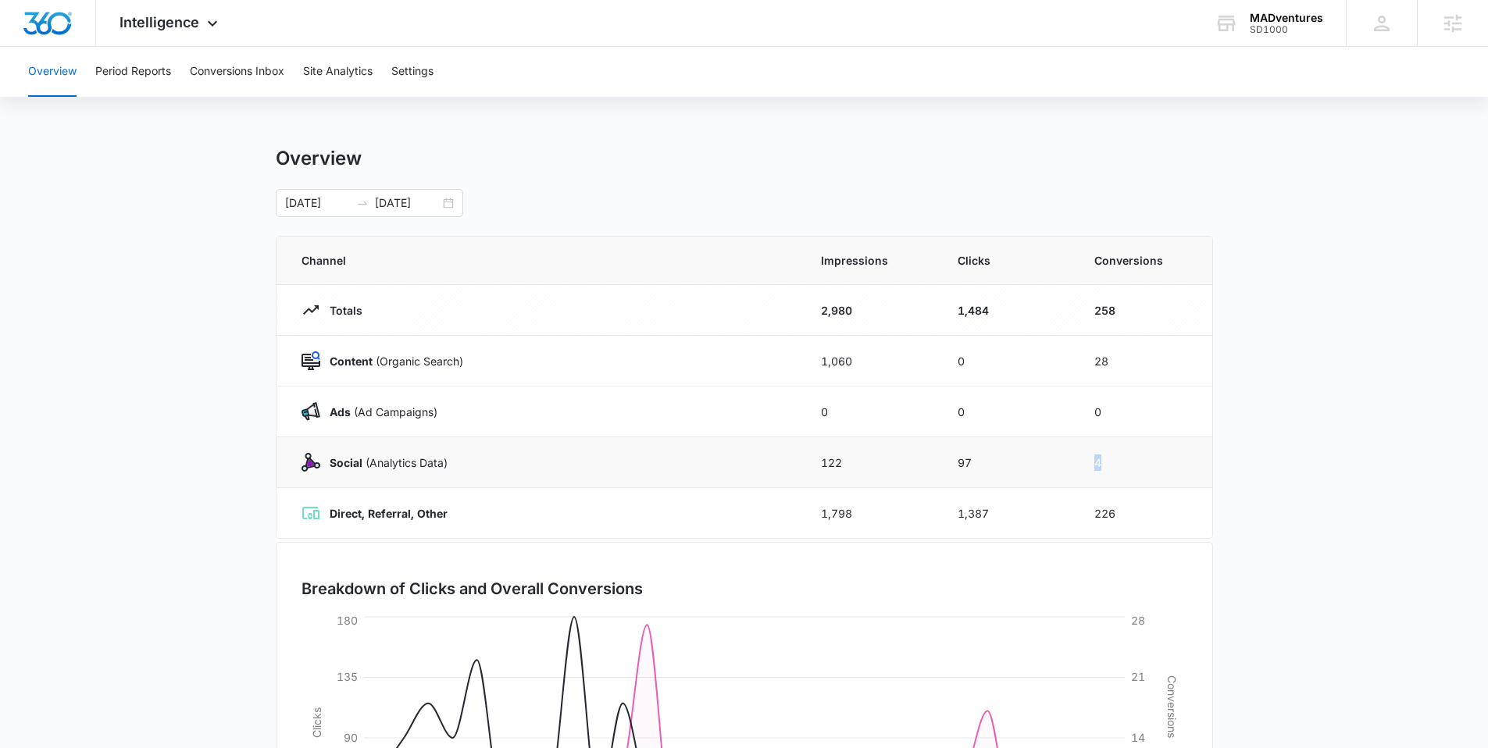
click at [1076, 465] on td "4" at bounding box center [1144, 462] width 137 height 51
drag, startPoint x: 1130, startPoint y: 513, endPoint x: 1037, endPoint y: 513, distance: 93.0
click at [1037, 513] on tr "Direct, Referral, Other 1,798 1,387 226" at bounding box center [745, 513] width 936 height 51
click at [231, 81] on button "Conversions Inbox" at bounding box center [237, 72] width 95 height 50
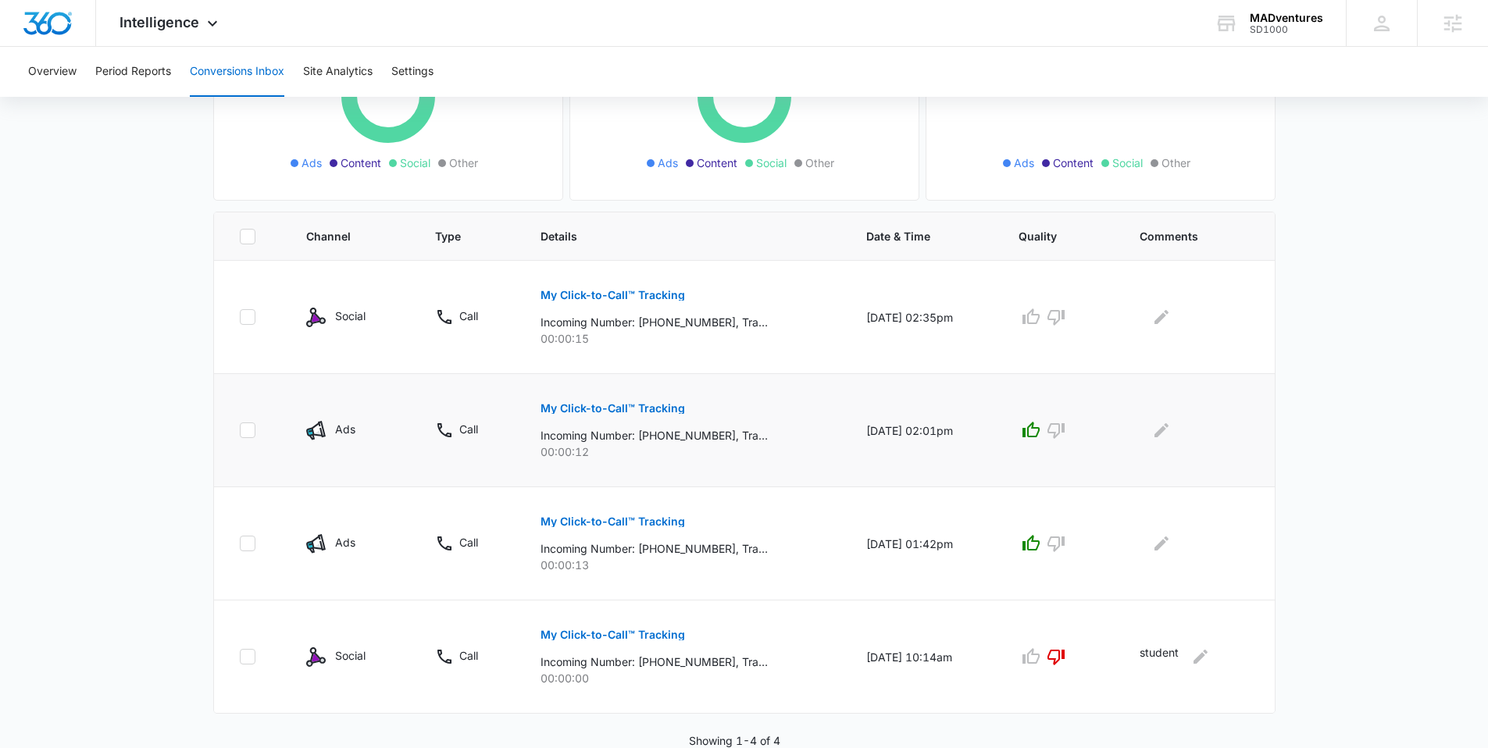
scroll to position [232, 0]
click at [1394, 516] on main "Filters [DATE] [DATE] New Conversion Total Conversions: 4 Ads Content Social Ot…" at bounding box center [744, 314] width 1488 height 868
